Goal: Task Accomplishment & Management: Manage account settings

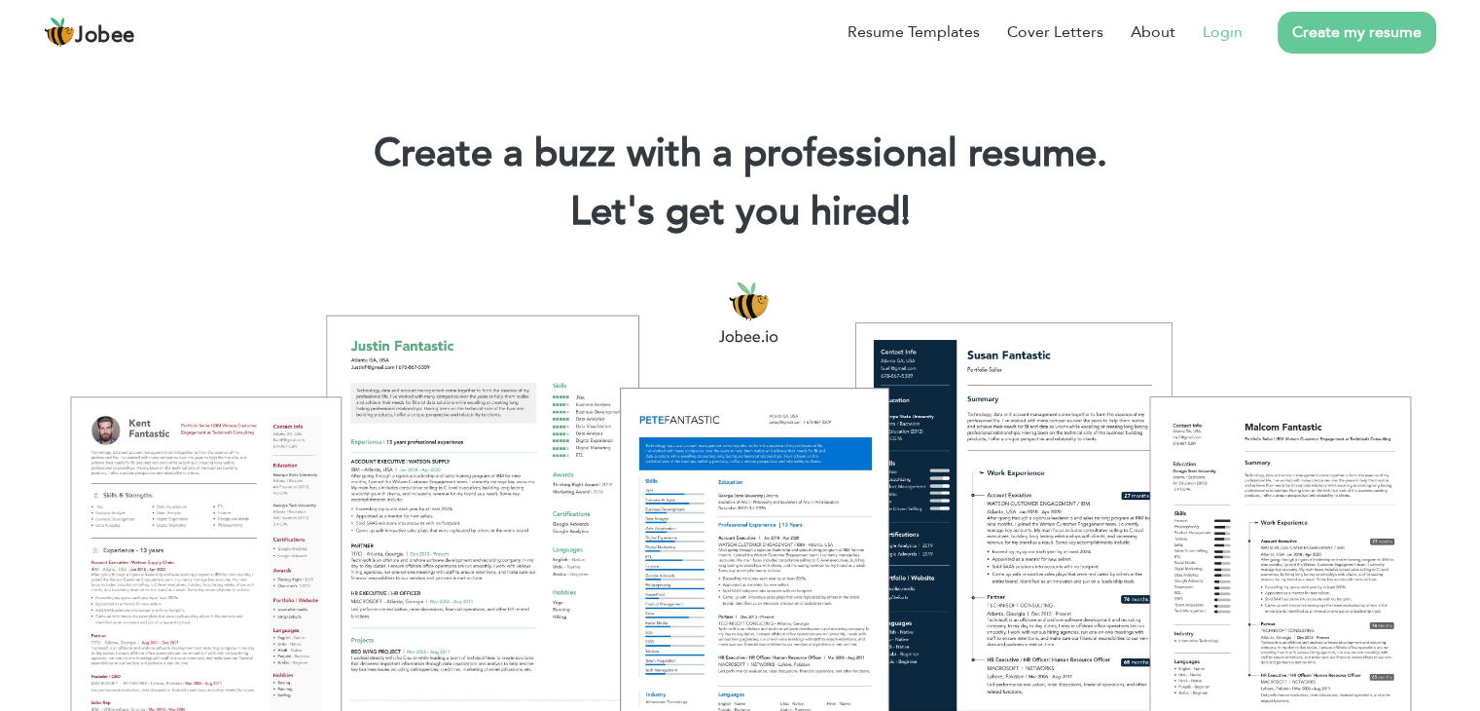
click at [1210, 39] on link "Login" at bounding box center [1223, 31] width 40 height 23
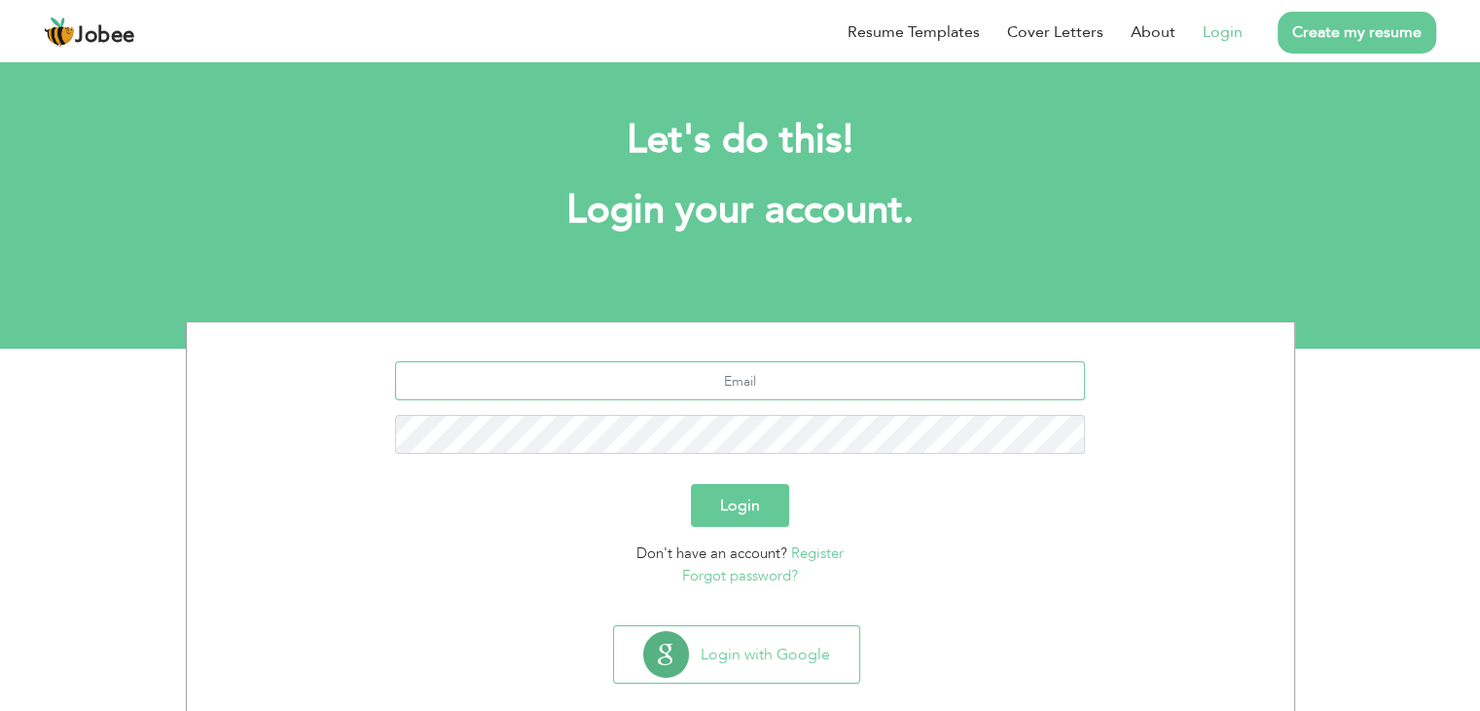
click at [783, 383] on input "text" at bounding box center [740, 380] width 690 height 39
type input "[EMAIL_ADDRESS][DOMAIN_NAME]"
click at [691, 484] on button "Login" at bounding box center [740, 505] width 98 height 43
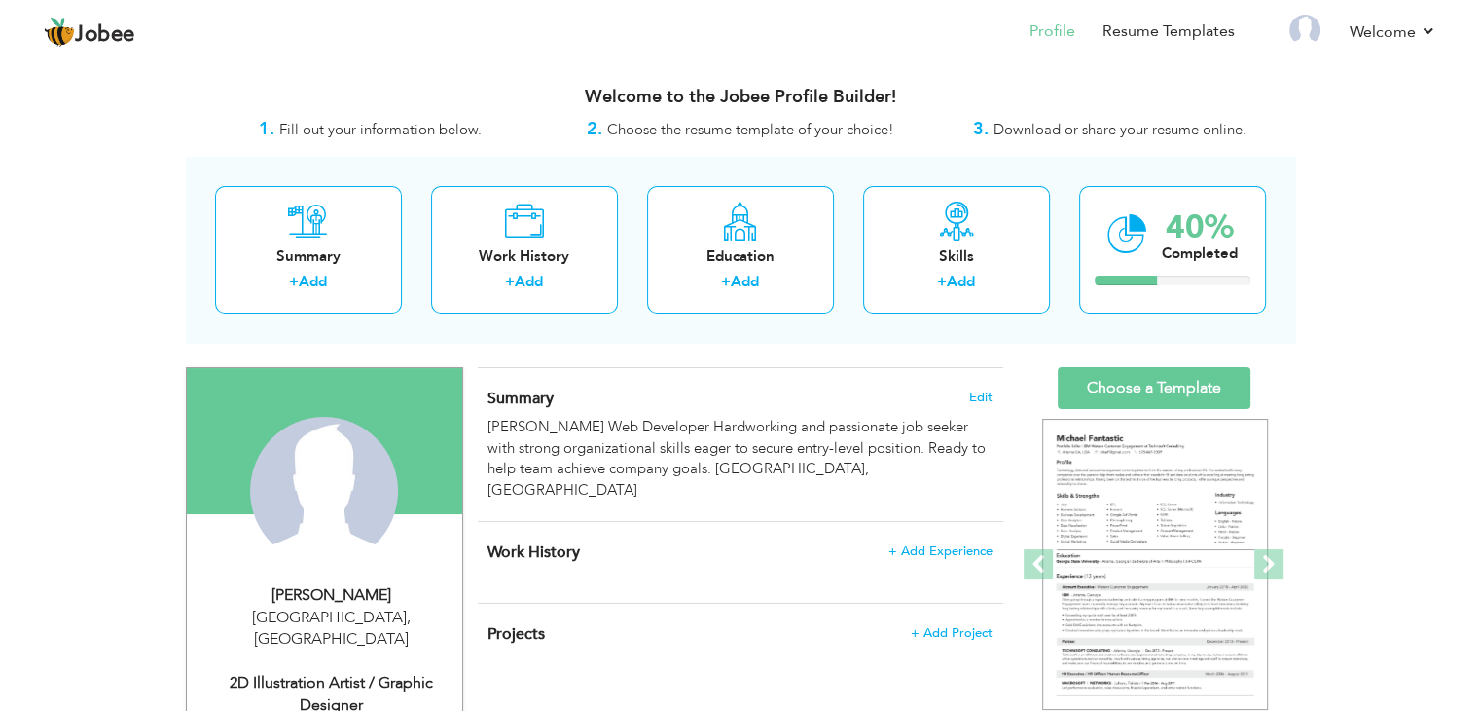
click at [1389, 44] on li "Welcome Settings Log off" at bounding box center [1380, 33] width 114 height 53
click at [1300, 31] on img at bounding box center [1305, 30] width 31 height 31
